Goal: Information Seeking & Learning: Learn about a topic

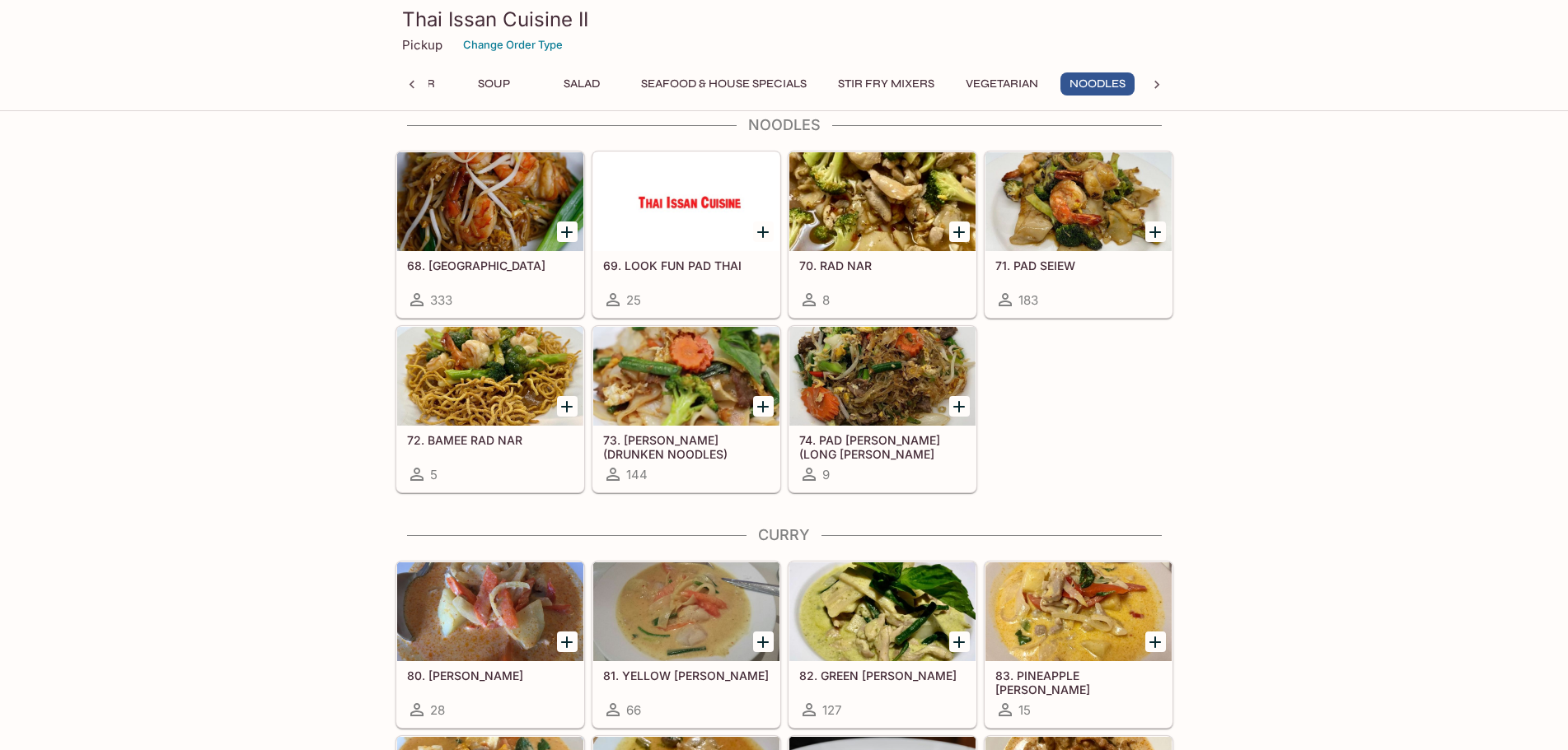
scroll to position [2908, 0]
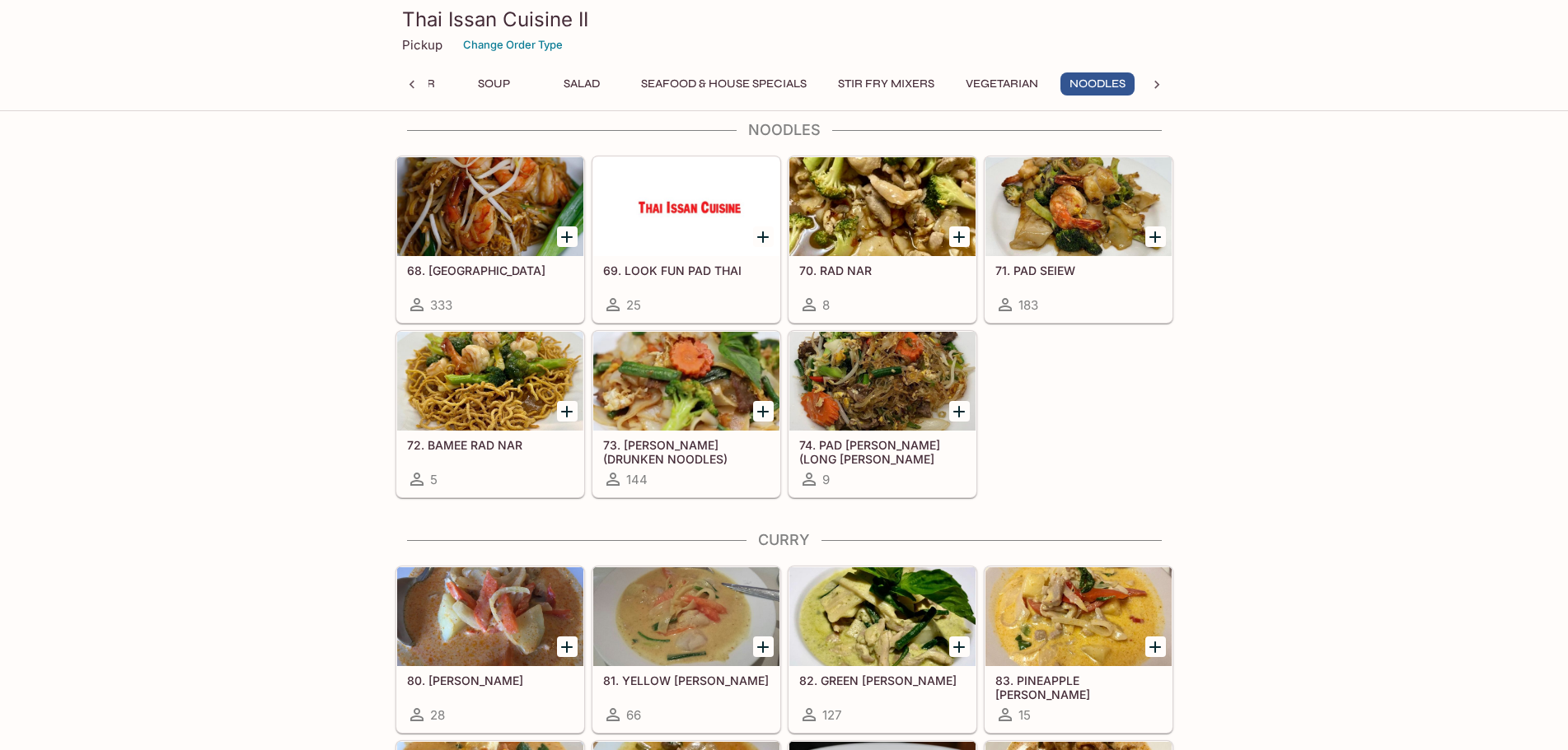
click at [902, 392] on div at bounding box center [882, 381] width 187 height 99
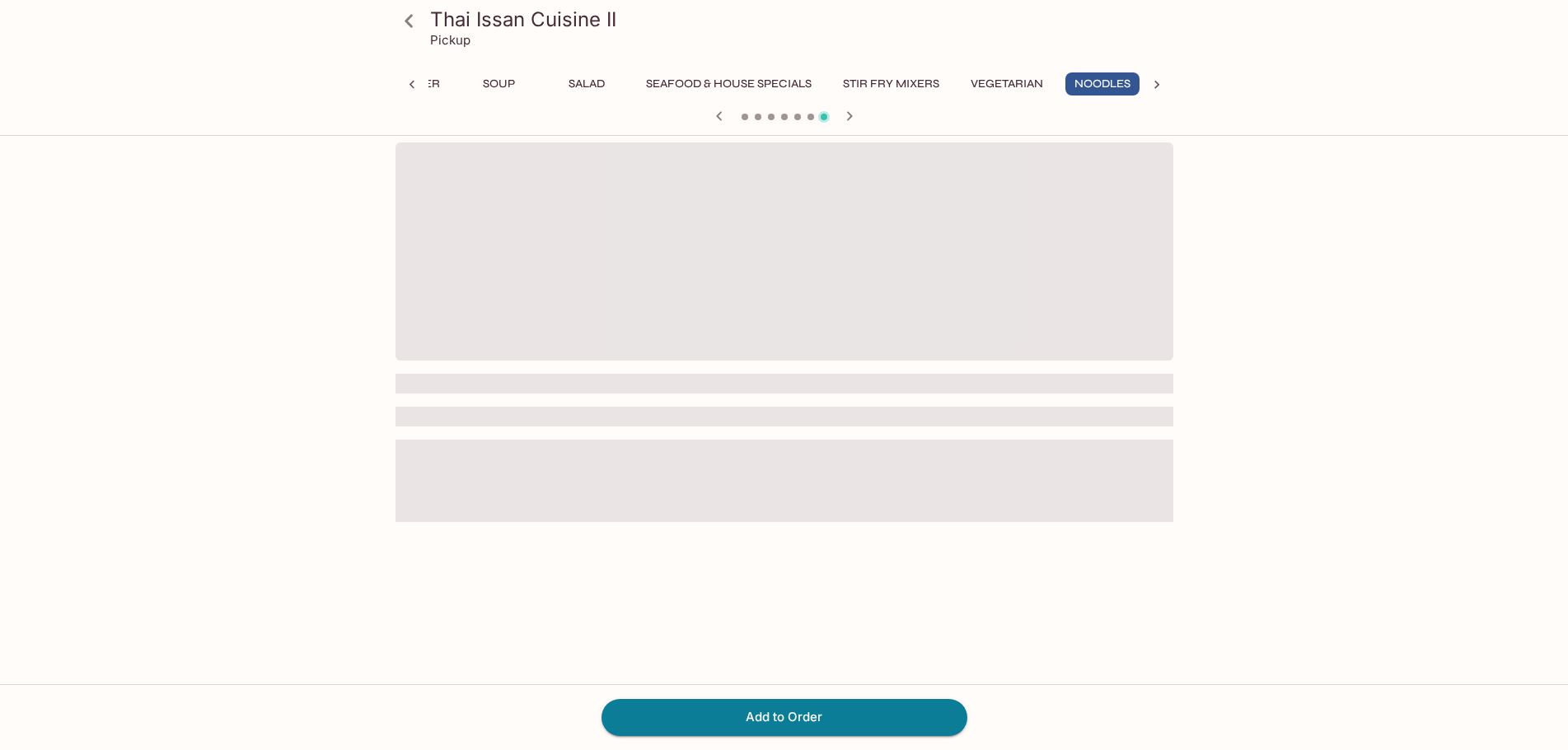
scroll to position [0, 73]
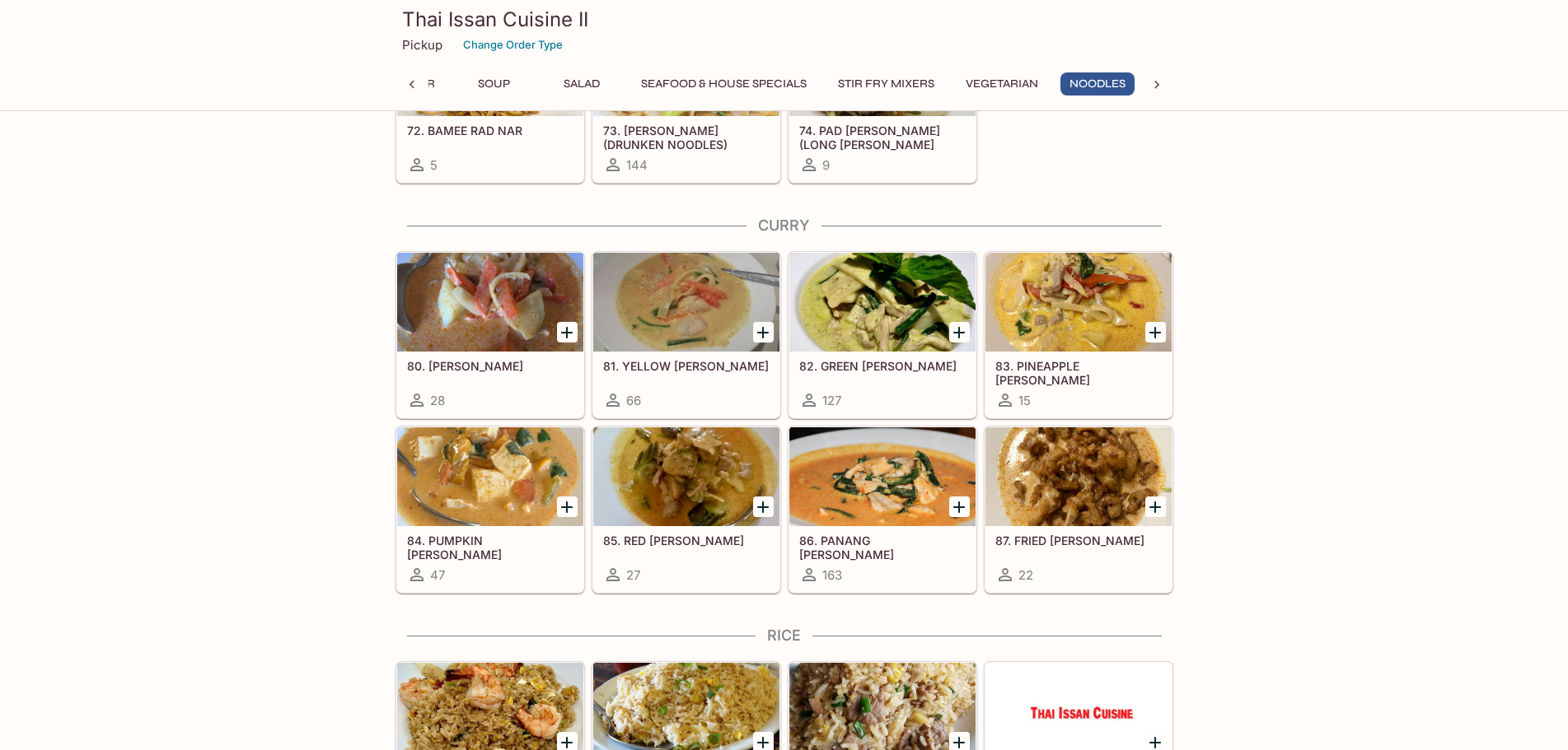
scroll to position [3162, 0]
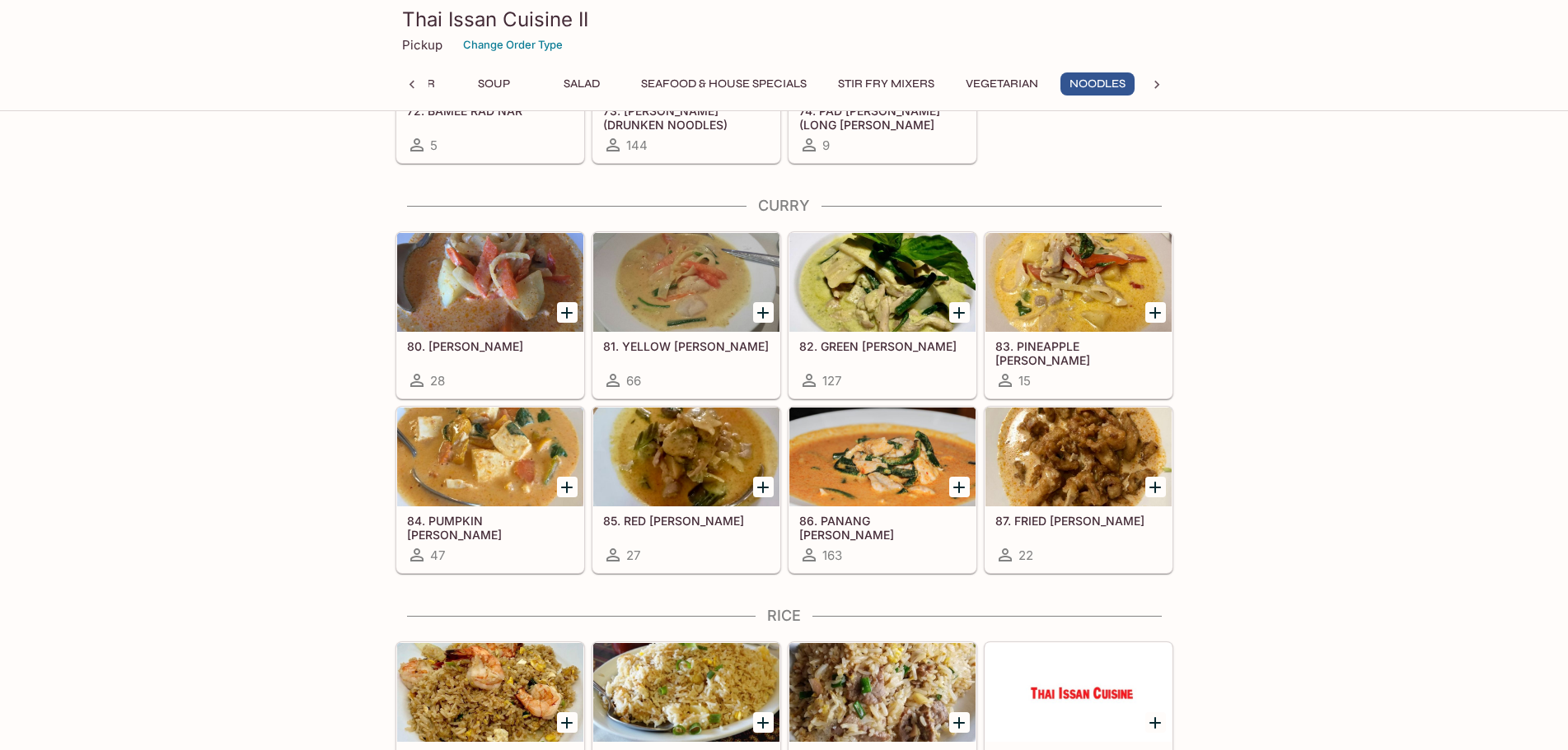
click at [892, 460] on div at bounding box center [882, 457] width 187 height 99
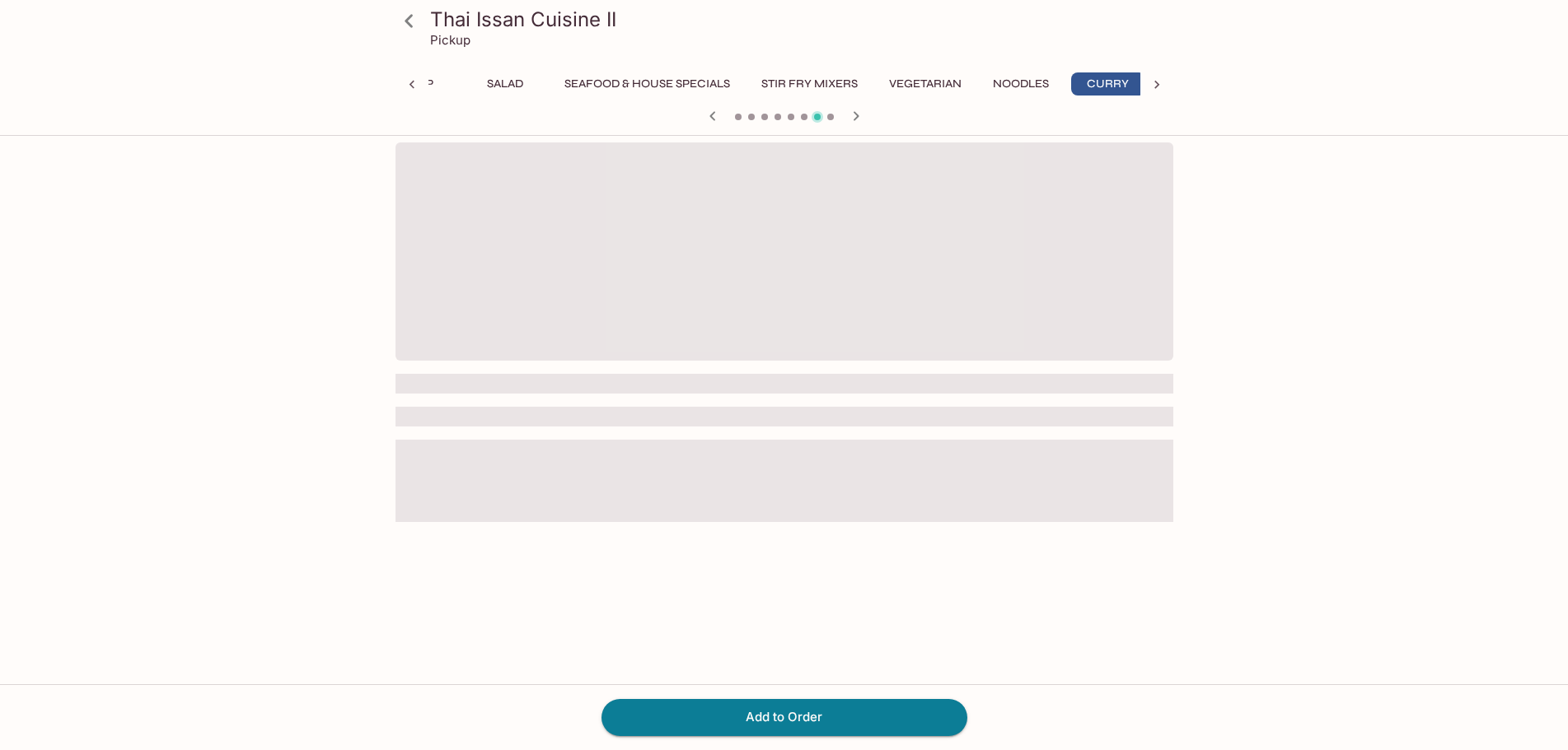
scroll to position [0, 160]
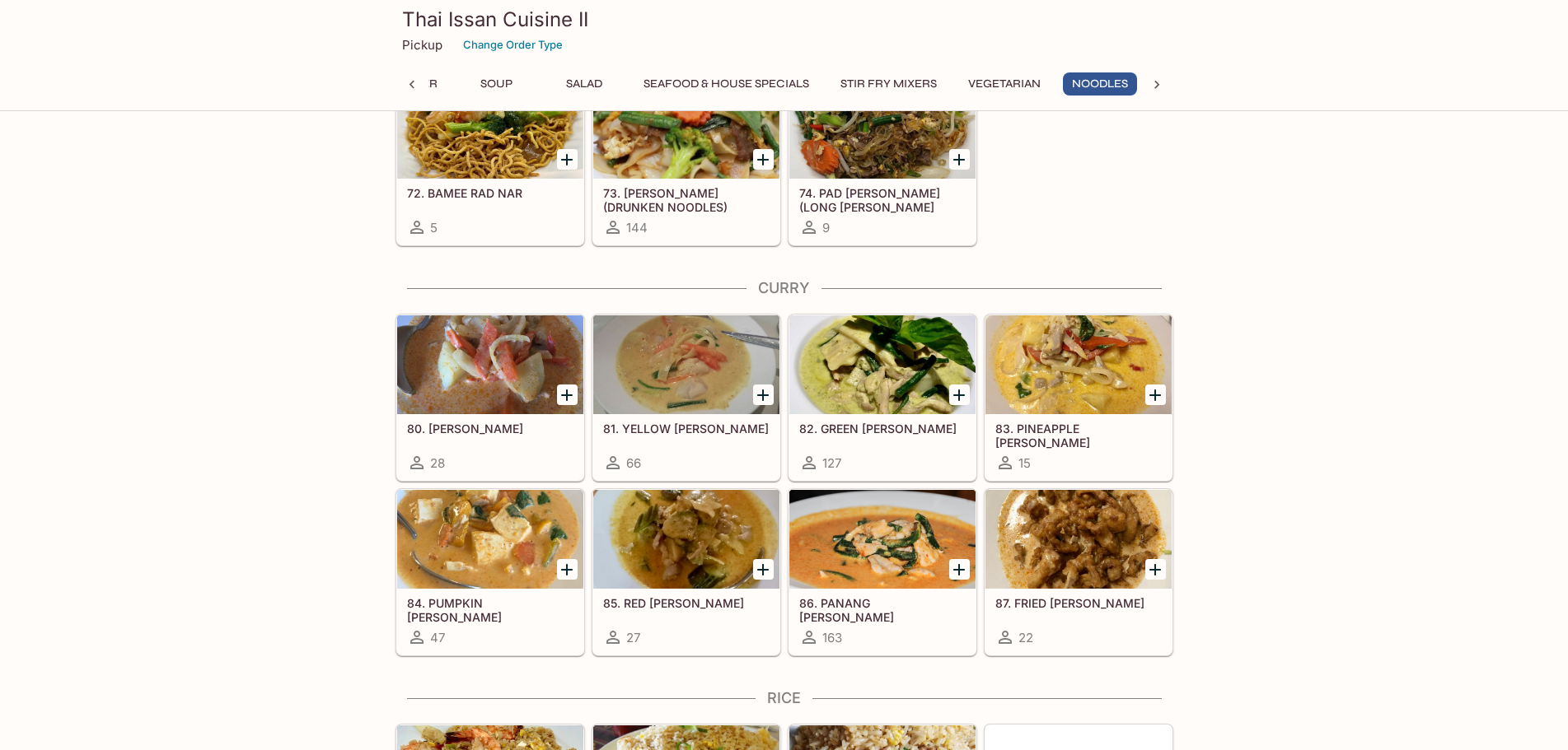
scroll to position [0, 73]
click at [481, 329] on div at bounding box center [490, 365] width 187 height 99
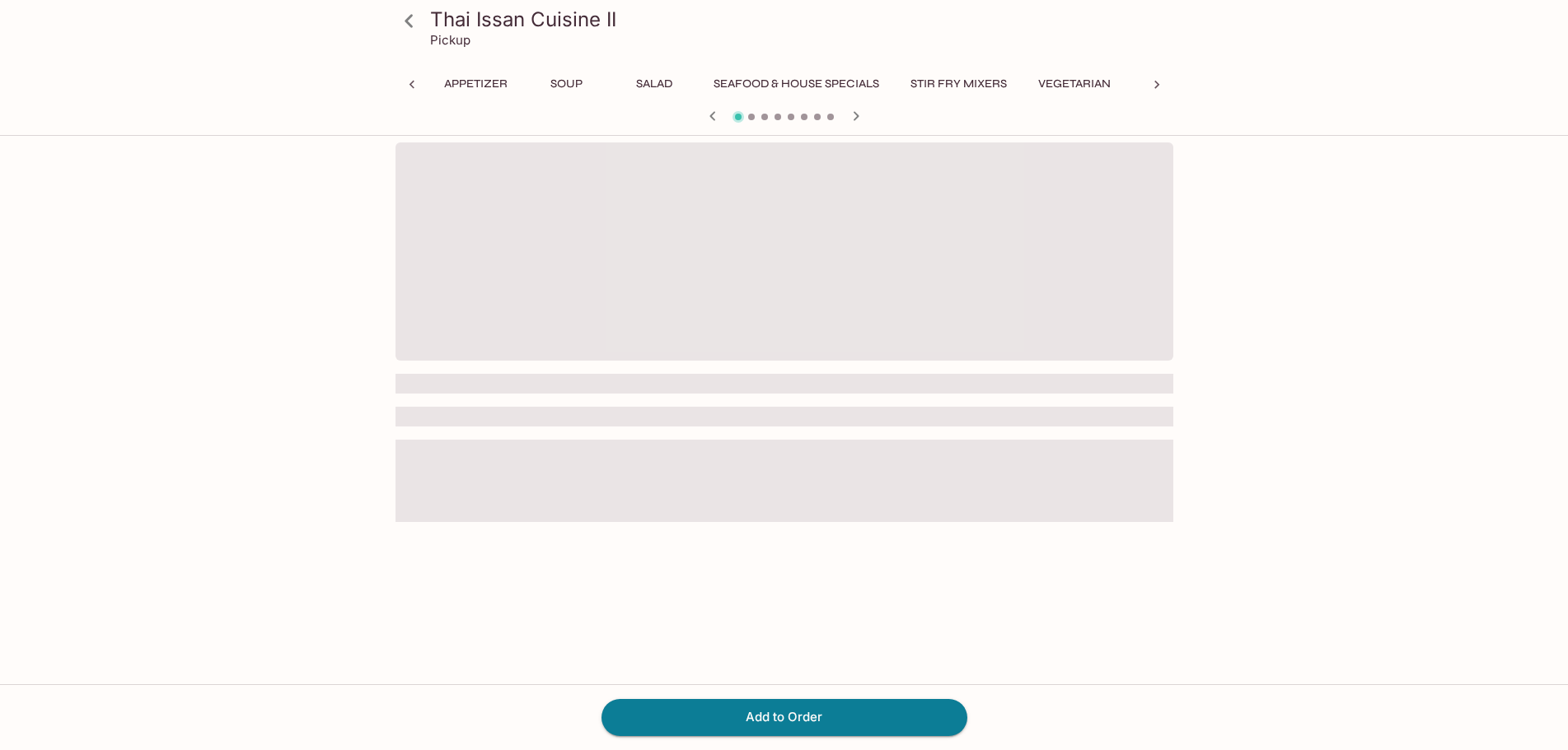
scroll to position [0, 160]
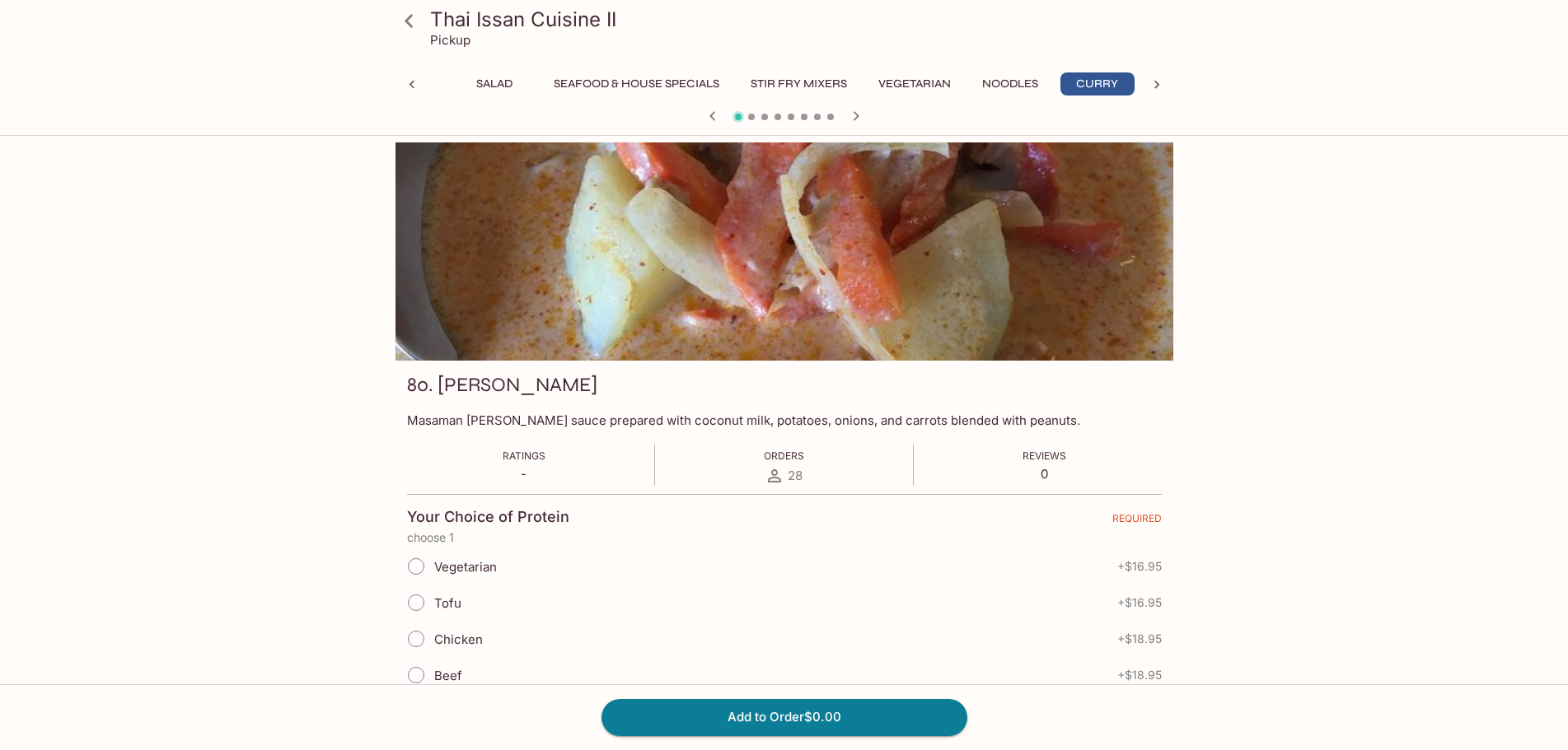
click at [407, 27] on icon at bounding box center [409, 21] width 29 height 29
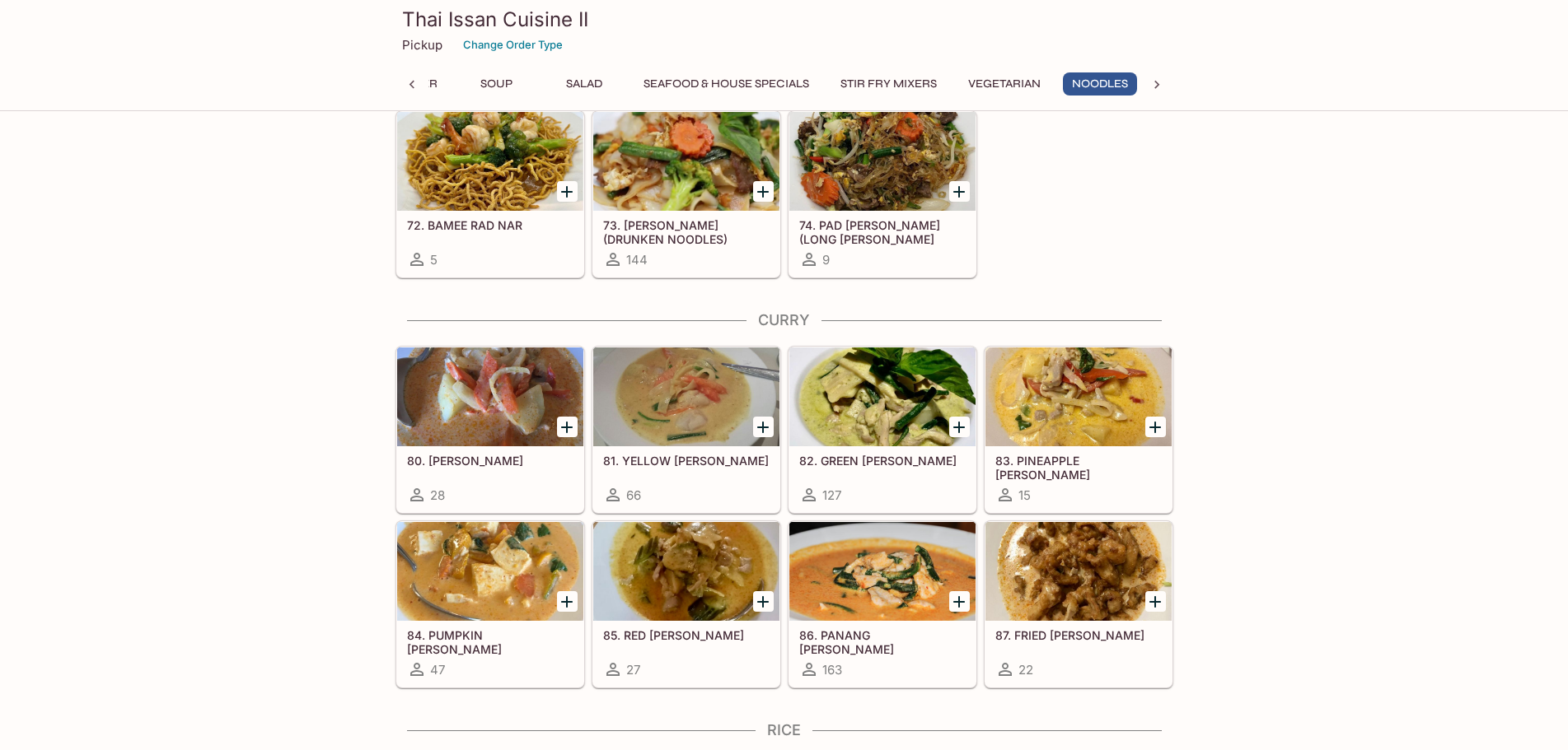
scroll to position [0, 73]
click at [866, 567] on div at bounding box center [882, 572] width 187 height 99
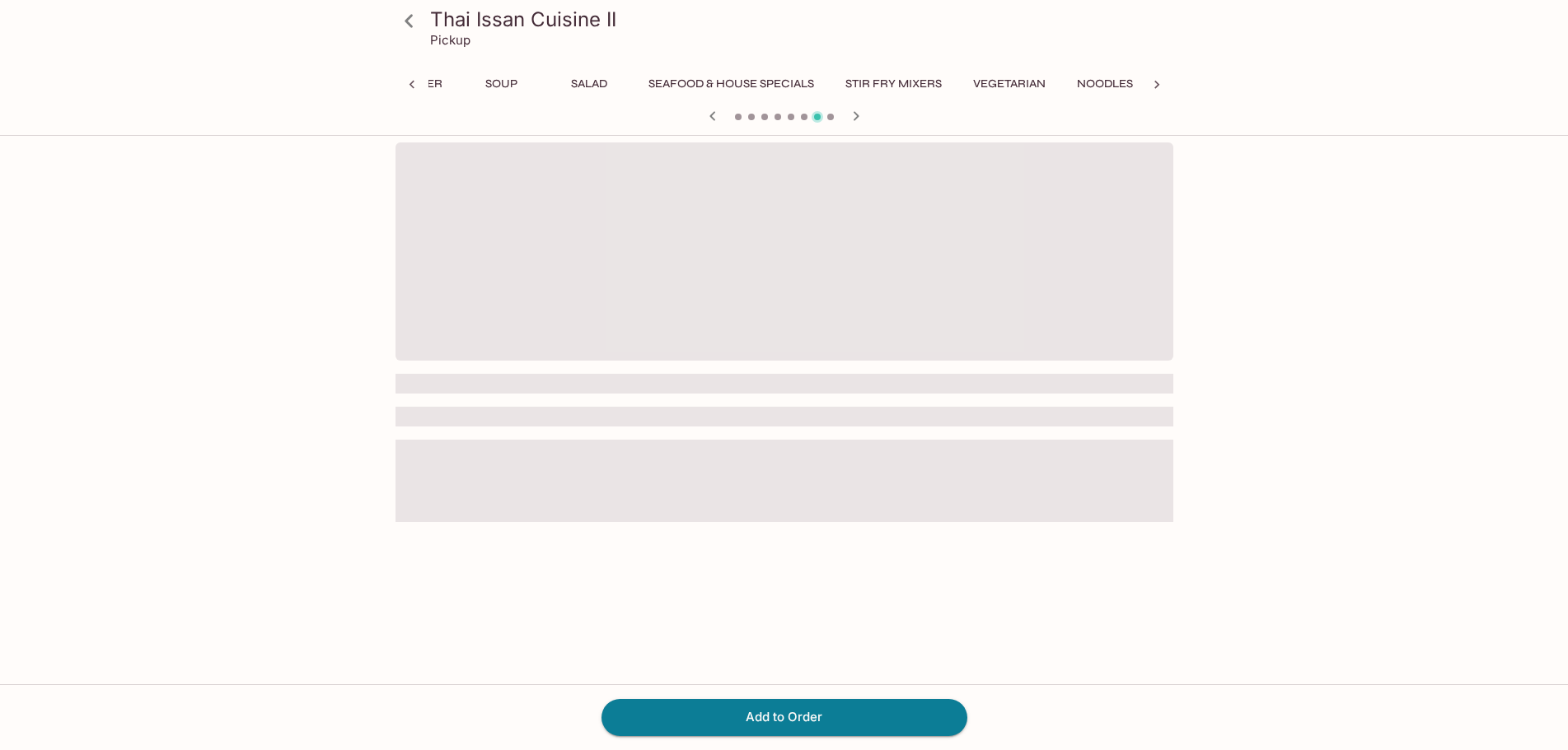
scroll to position [0, 160]
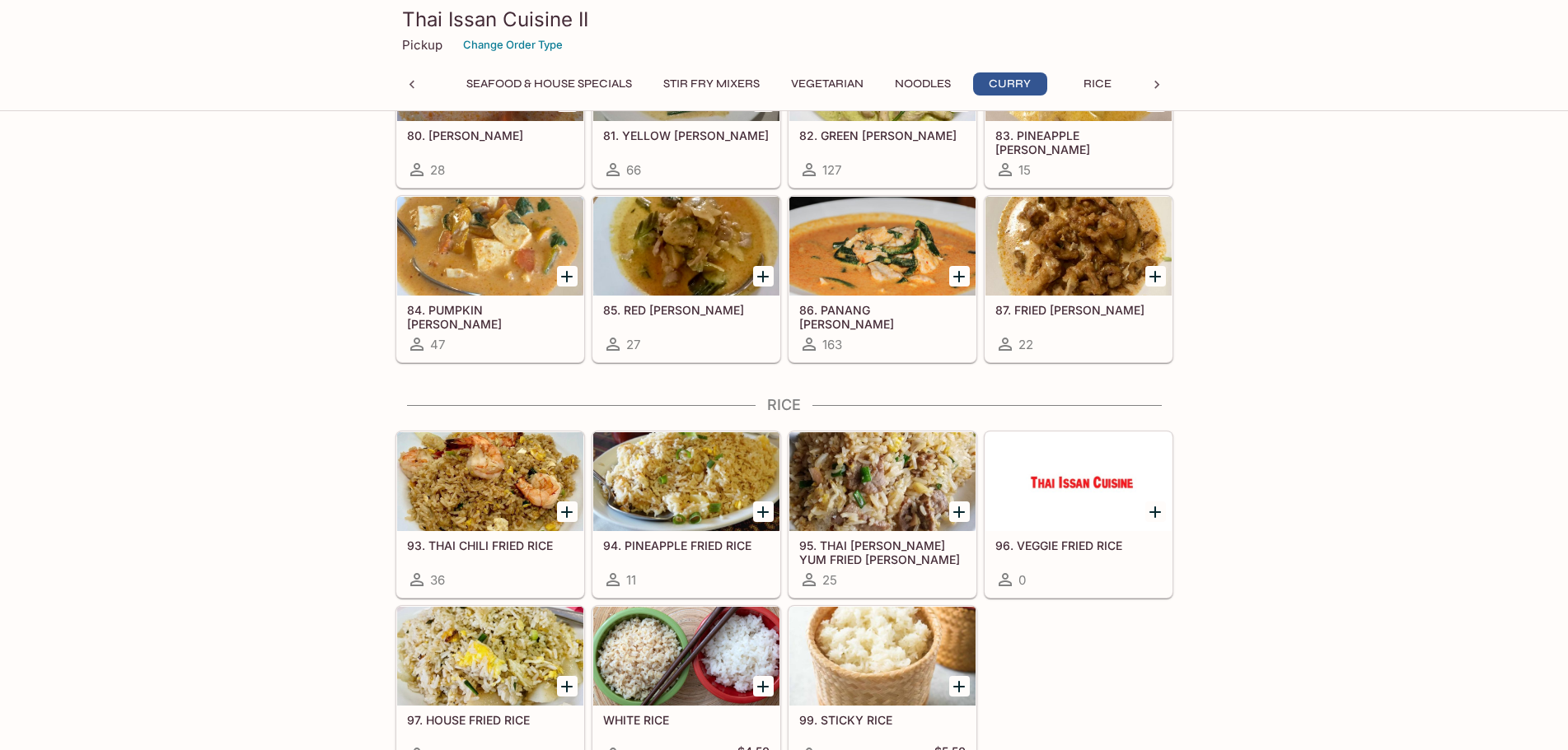
scroll to position [3455, 0]
